Goal: Task Accomplishment & Management: Manage account settings

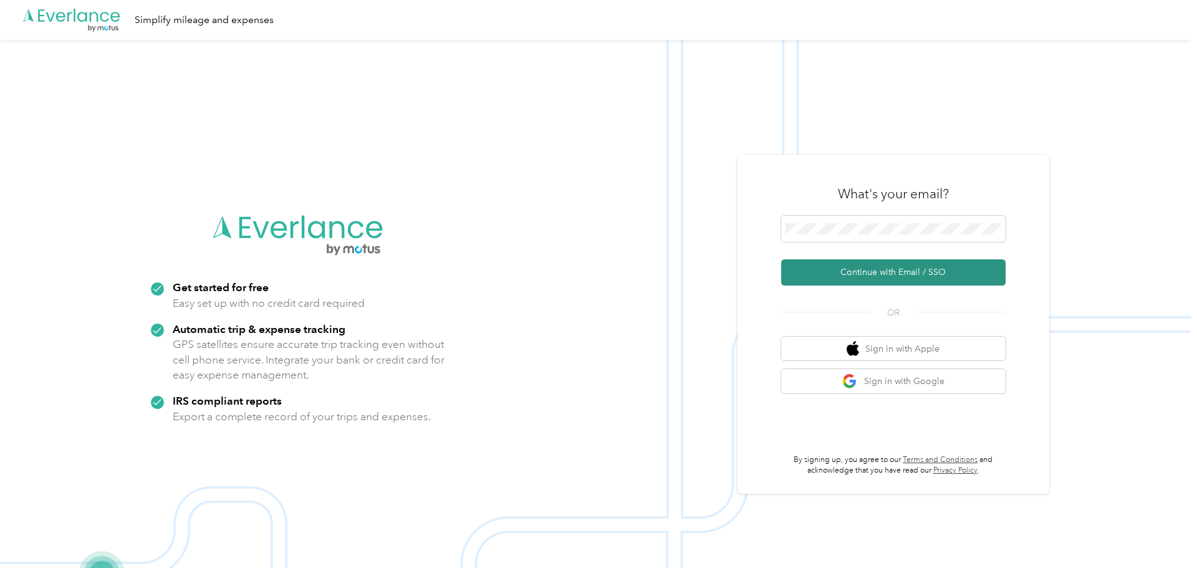
click at [874, 269] on button "Continue with Email / SSO" at bounding box center [893, 272] width 224 height 26
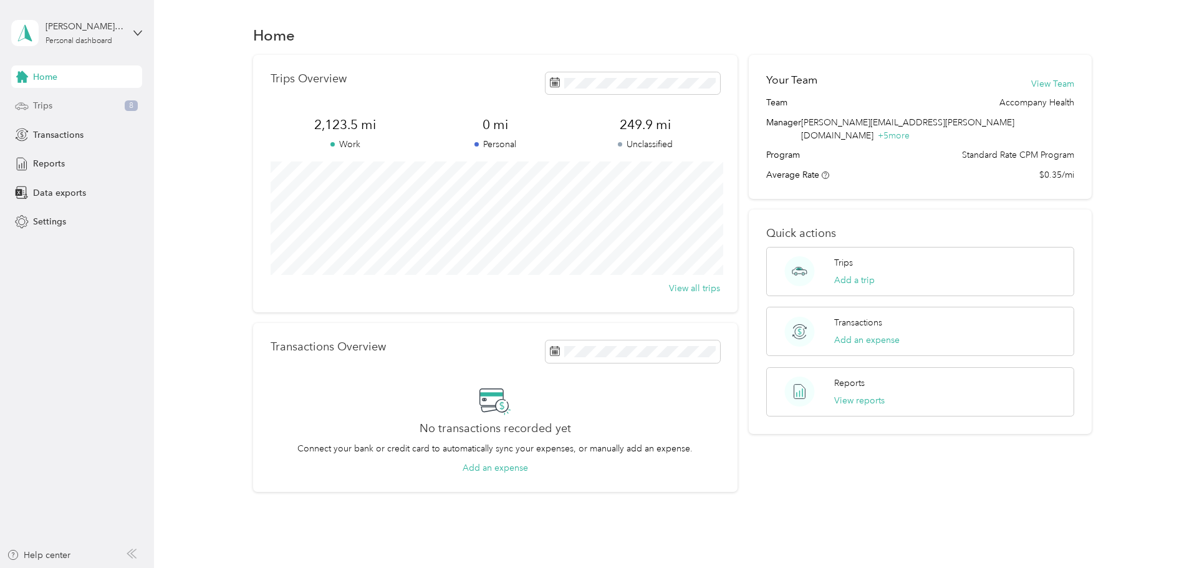
click at [44, 108] on span "Trips" at bounding box center [42, 105] width 19 height 13
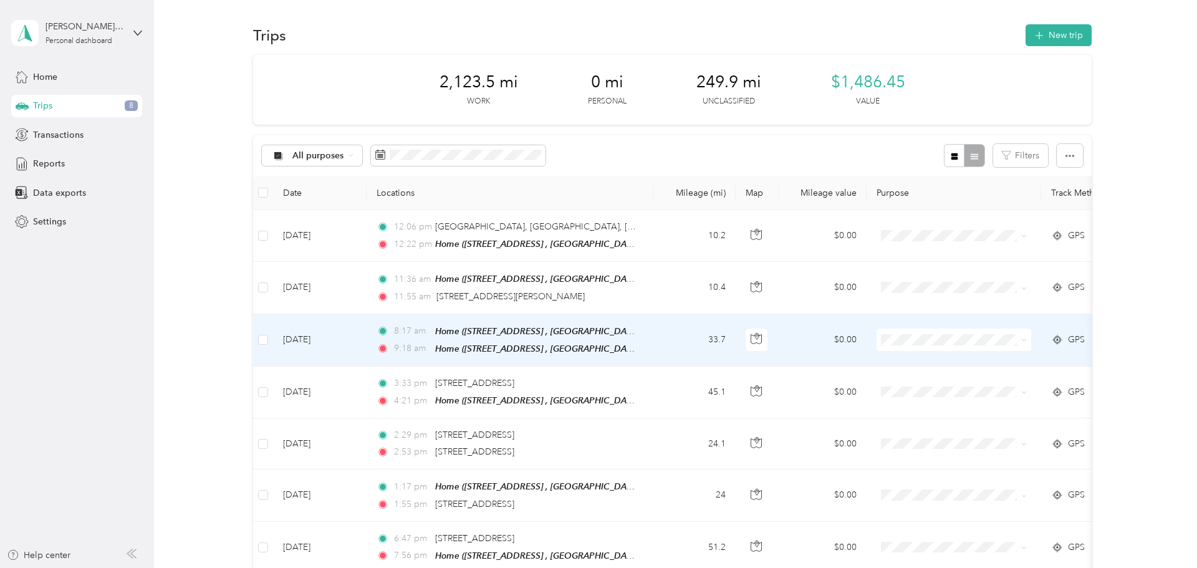
click at [307, 335] on td "[DATE]" at bounding box center [320, 340] width 94 height 52
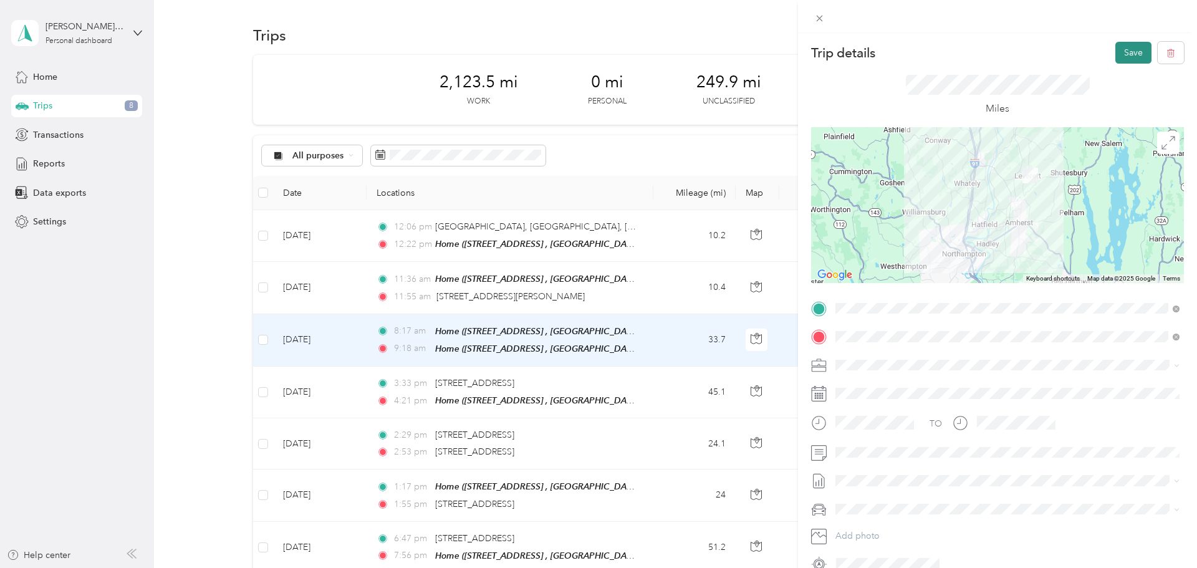
click at [1129, 55] on button "Save" at bounding box center [1134, 53] width 36 height 22
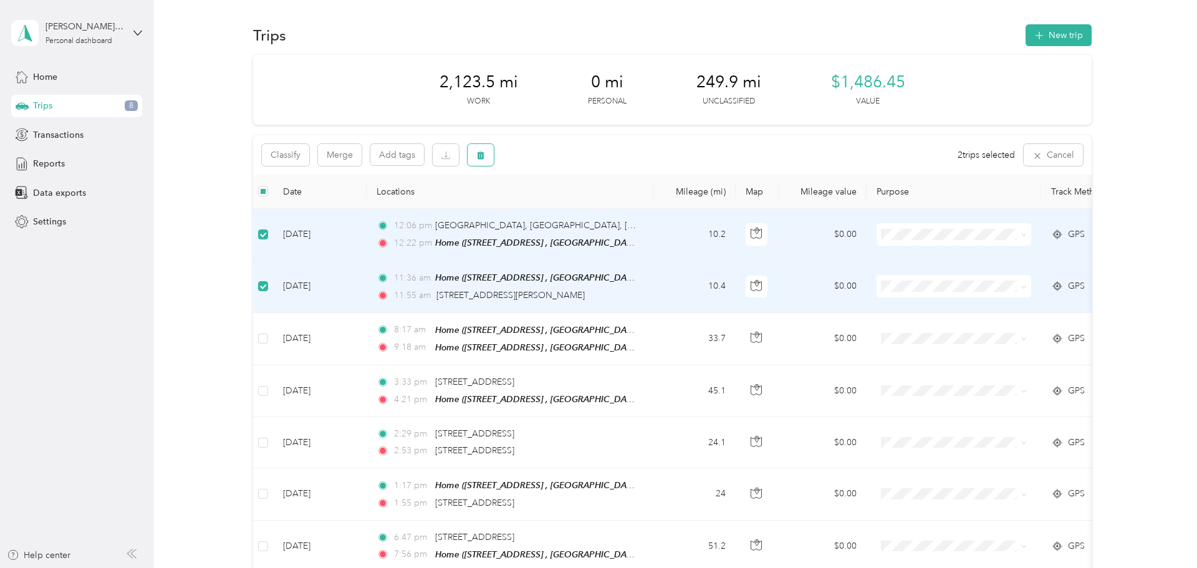
click at [482, 155] on icon "button" at bounding box center [480, 155] width 9 height 9
click at [565, 206] on button "Yes" at bounding box center [574, 207] width 24 height 20
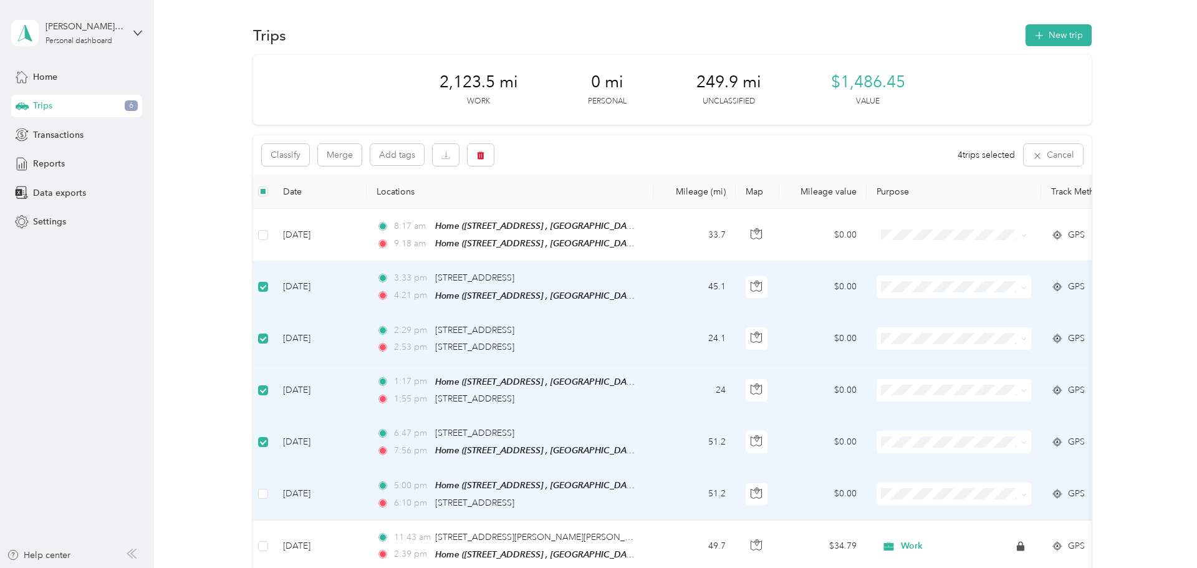
click at [259, 499] on td at bounding box center [263, 494] width 20 height 52
click at [480, 154] on icon "button" at bounding box center [480, 156] width 7 height 8
click at [569, 206] on button "Yes" at bounding box center [574, 207] width 24 height 20
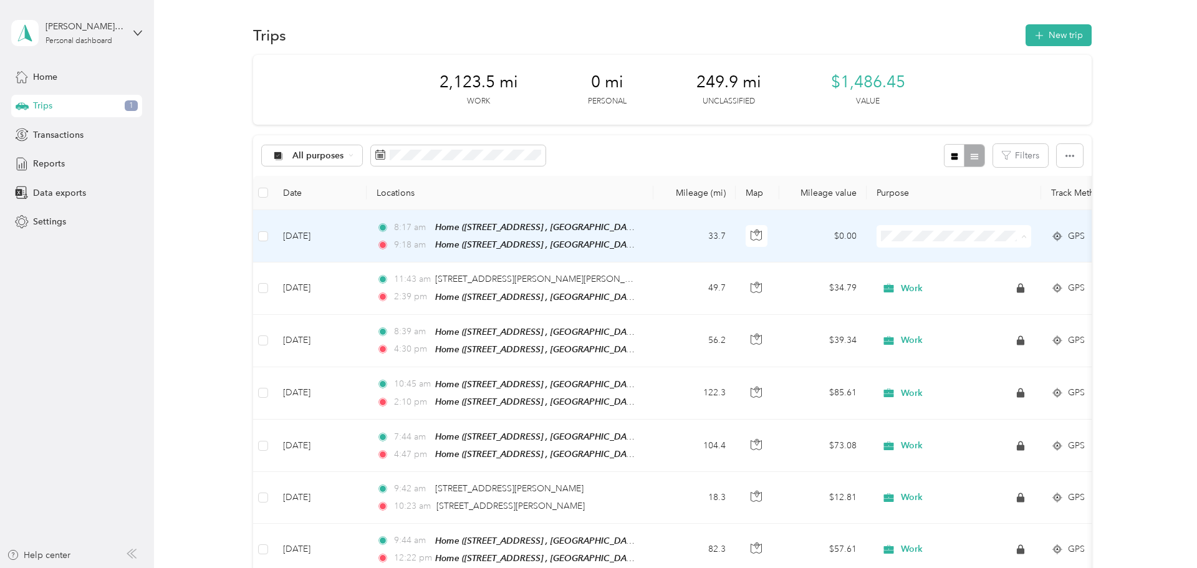
click at [917, 259] on span "Work" at bounding box center [965, 259] width 115 height 13
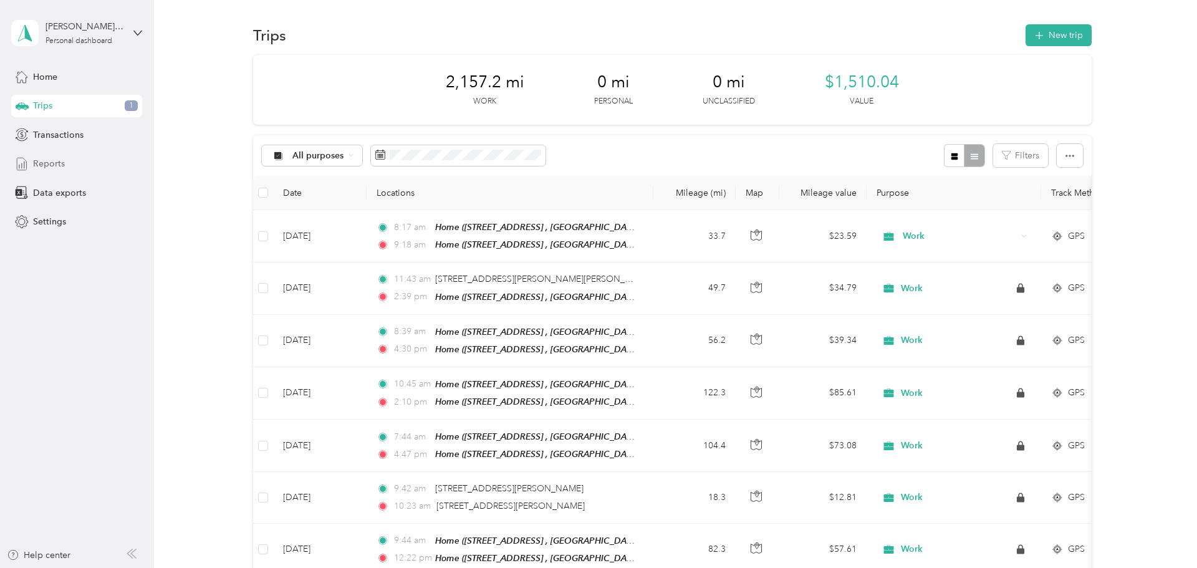
click at [51, 162] on span "Reports" at bounding box center [49, 163] width 32 height 13
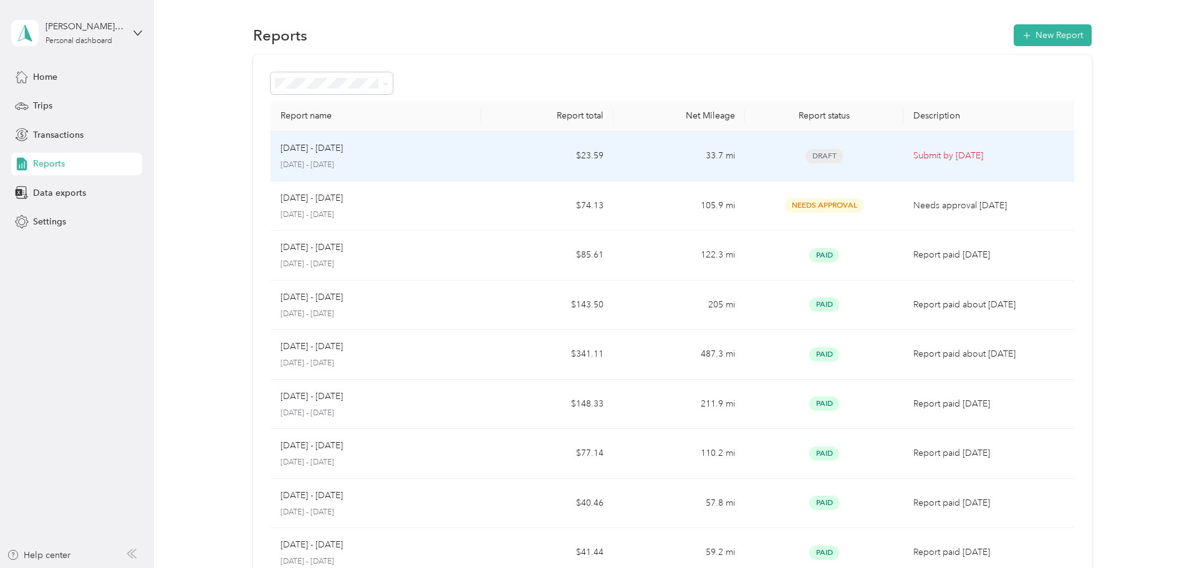
click at [433, 157] on div "[DATE] - [DATE] [DATE] - [DATE]" at bounding box center [376, 156] width 191 height 29
